Goal: Information Seeking & Learning: Learn about a topic

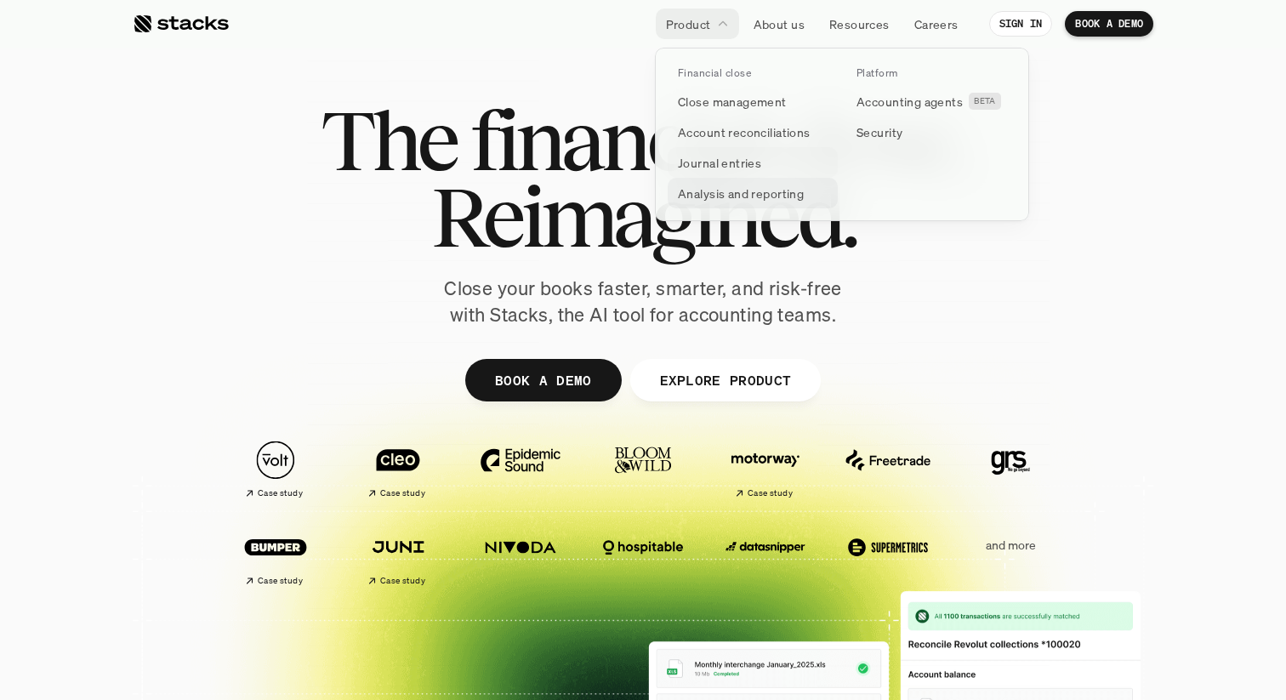
click at [698, 193] on p "Analysis and reporting" at bounding box center [741, 194] width 126 height 18
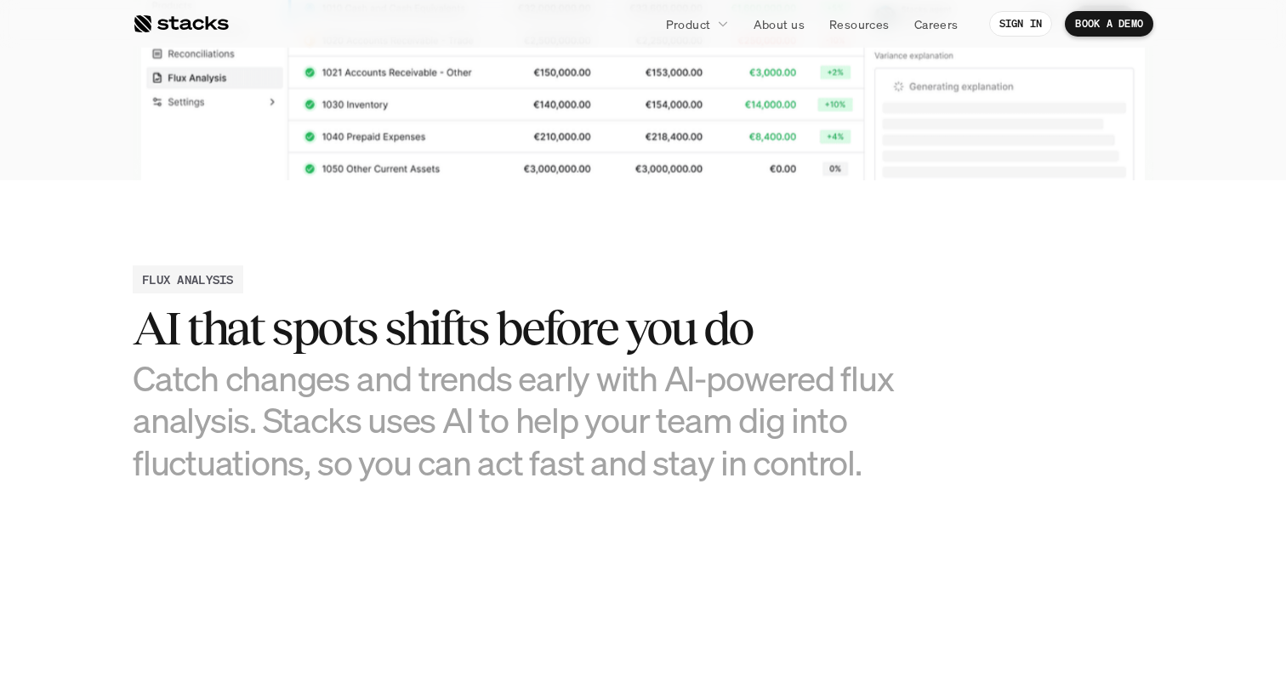
scroll to position [637, 0]
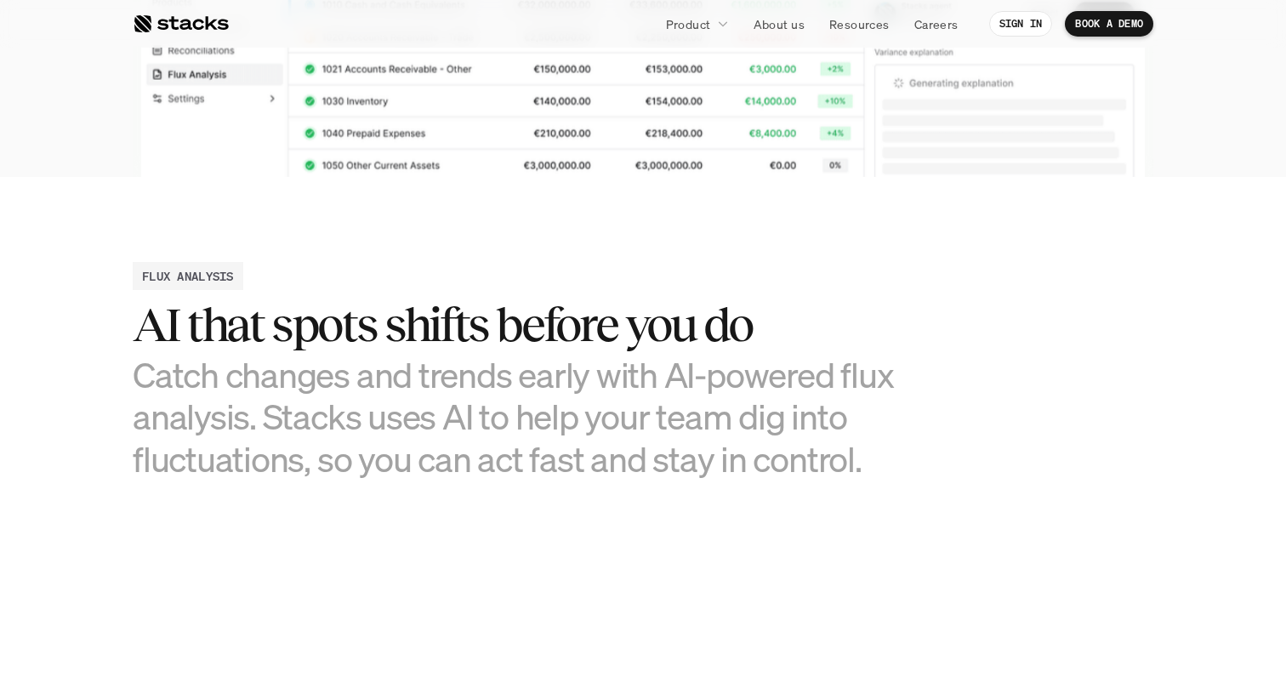
click at [610, 380] on h3 "Catch changes and trends early with AI-powered flux analysis. Stacks uses AI to…" at bounding box center [515, 417] width 765 height 126
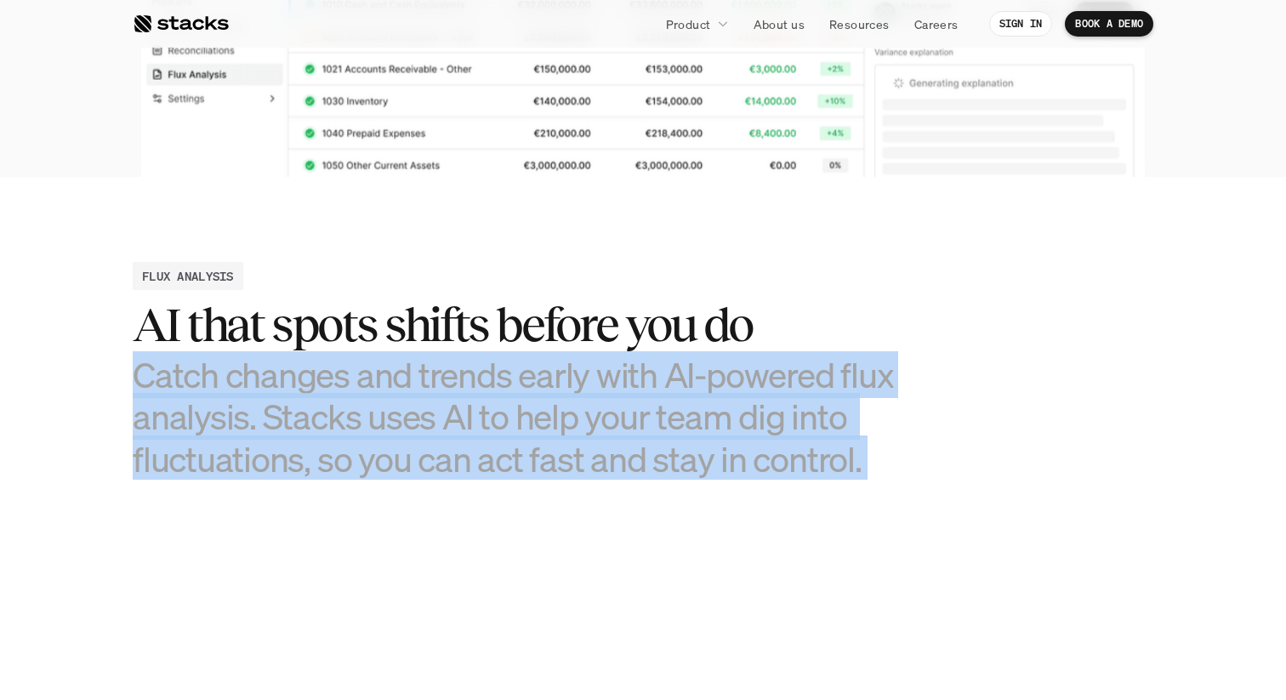
click at [610, 380] on h3 "Catch changes and trends early with AI-powered flux analysis. Stacks uses AI to…" at bounding box center [515, 417] width 765 height 126
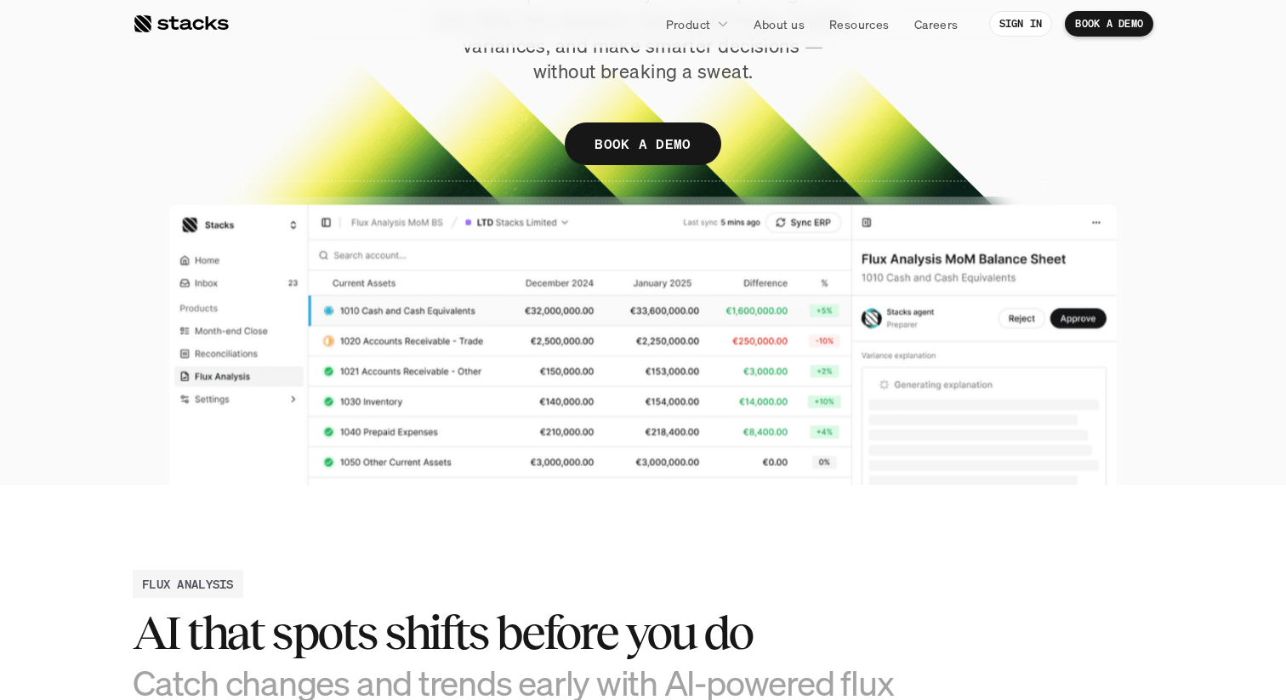
scroll to position [328, 0]
